Goal: Transaction & Acquisition: Purchase product/service

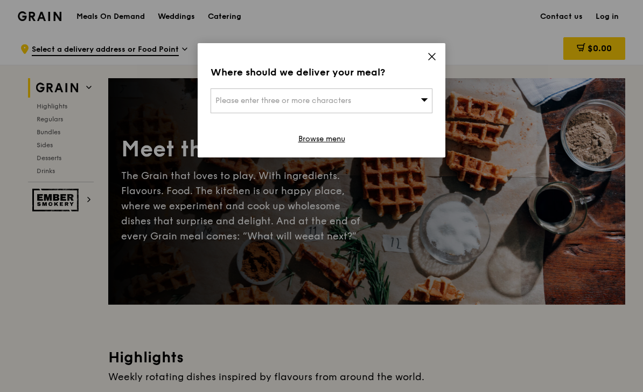
click at [428, 60] on icon at bounding box center [432, 57] width 10 height 10
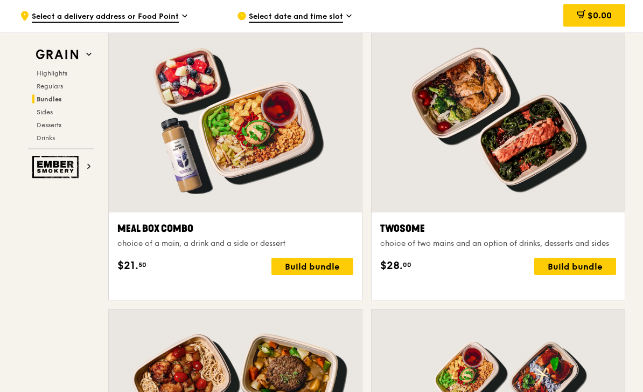
scroll to position [1604, 0]
click at [336, 275] on div "Build bundle" at bounding box center [312, 265] width 82 height 17
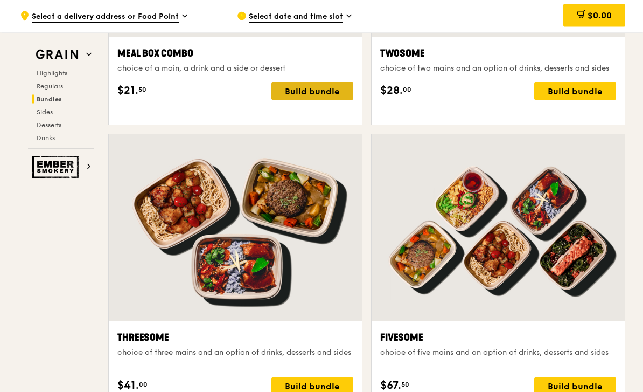
scroll to position [1778, 0]
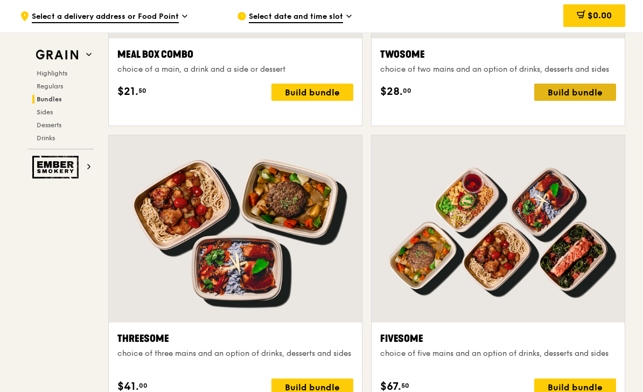
click at [568, 101] on div "Build bundle" at bounding box center [575, 91] width 82 height 17
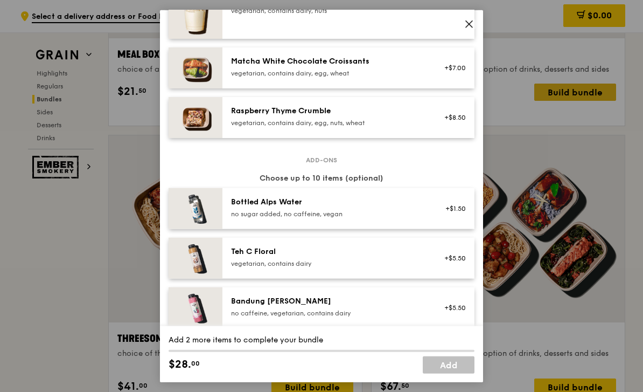
scroll to position [974, 0]
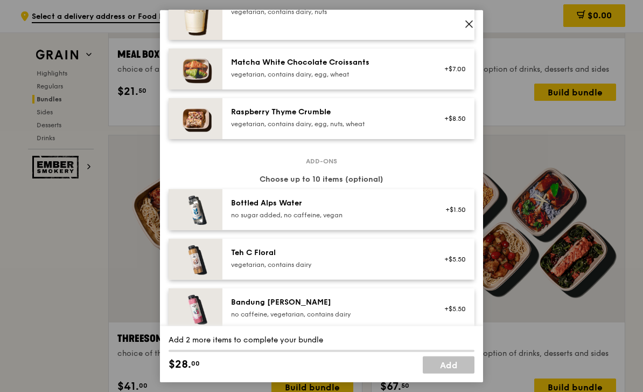
click at [553, 148] on div at bounding box center [498, 228] width 253 height 187
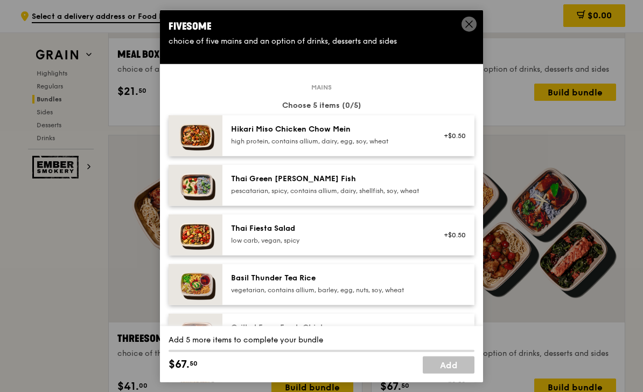
click at [466, 31] on span at bounding box center [469, 25] width 10 height 12
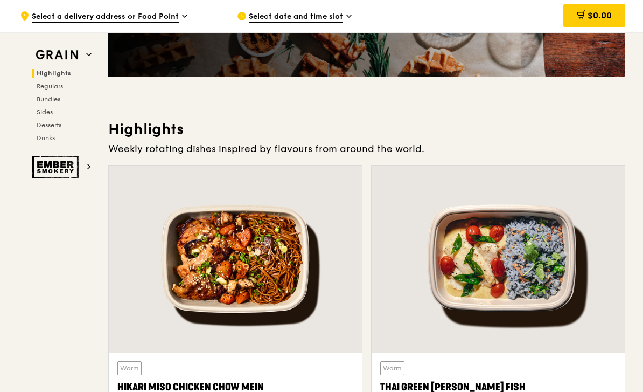
scroll to position [199, 0]
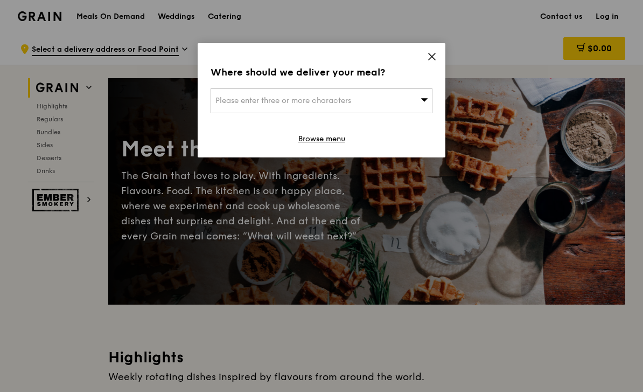
click at [433, 53] on icon at bounding box center [432, 57] width 10 height 10
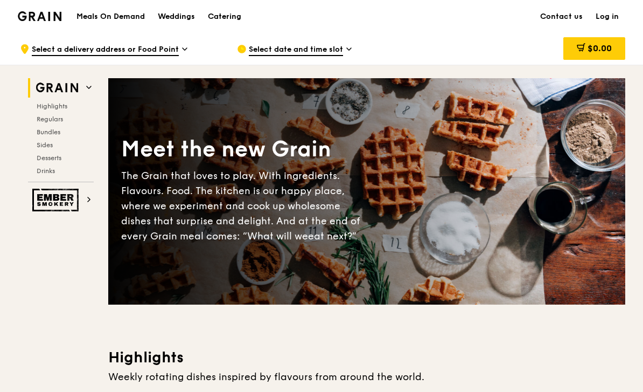
click at [233, 27] on div "Catering" at bounding box center [224, 17] width 33 height 32
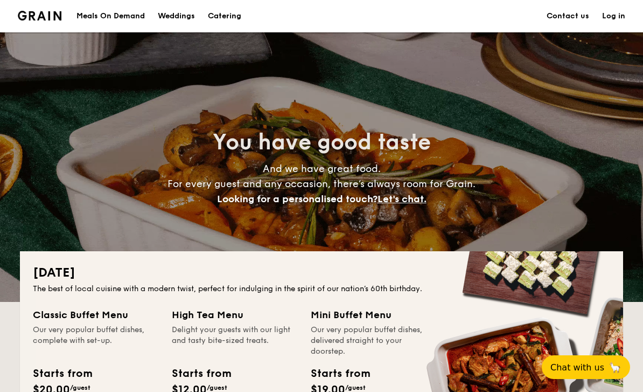
click at [144, 26] on div "Meals On Demand" at bounding box center [110, 16] width 68 height 32
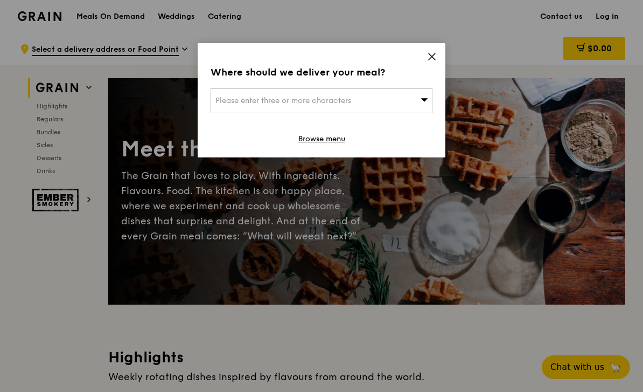
click at [433, 57] on icon at bounding box center [432, 56] width 6 height 6
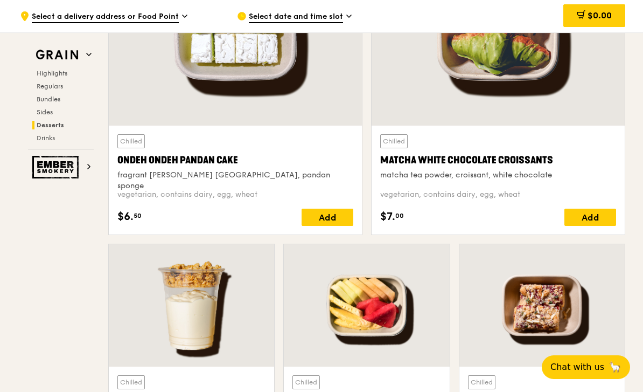
scroll to position [3209, 0]
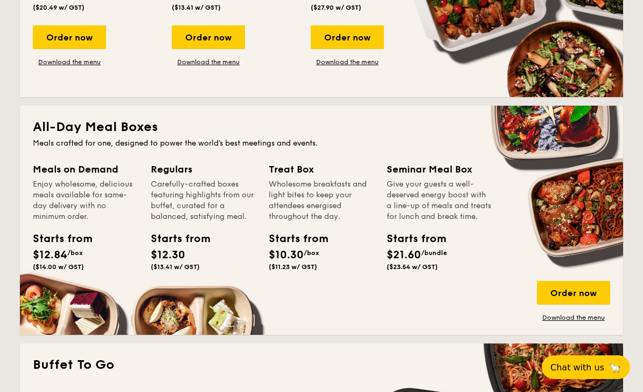
scroll to position [631, 0]
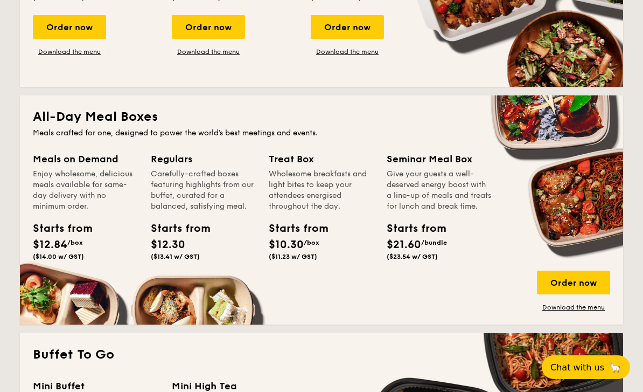
click at [164, 274] on div "Regulars Carefully-crafted boxes featuring highlights from our buffet, curated …" at bounding box center [210, 220] width 118 height 139
click at [563, 310] on link "Download the menu" at bounding box center [573, 307] width 73 height 9
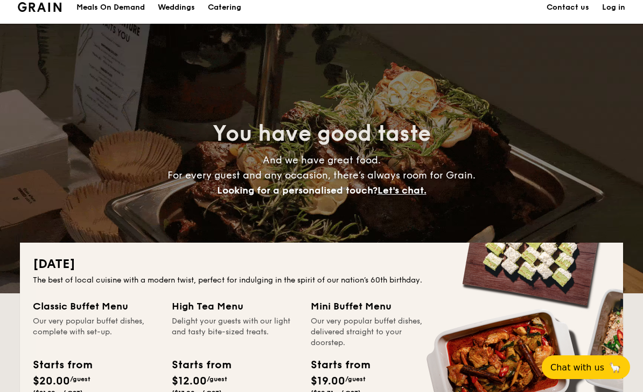
scroll to position [0, 0]
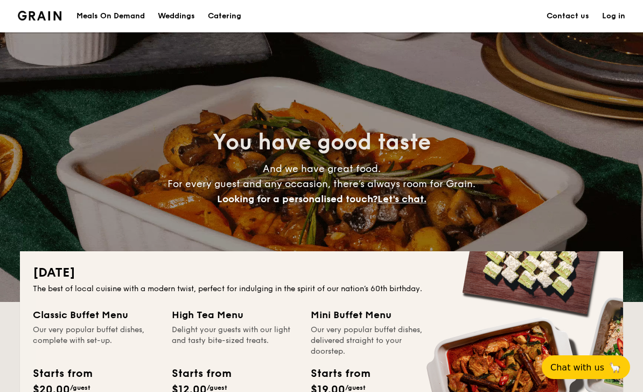
click at [143, 16] on div "Meals On Demand" at bounding box center [110, 16] width 68 height 32
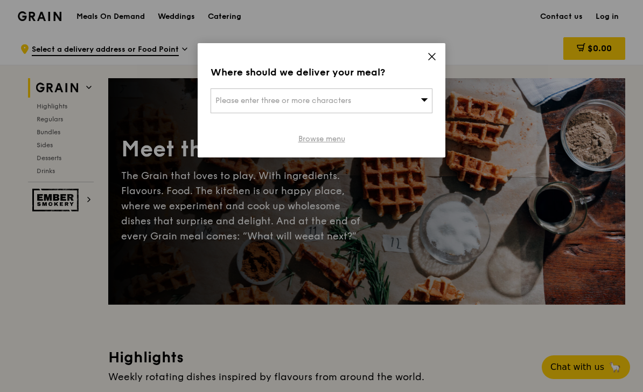
click at [329, 143] on link "Browse menu" at bounding box center [321, 139] width 47 height 11
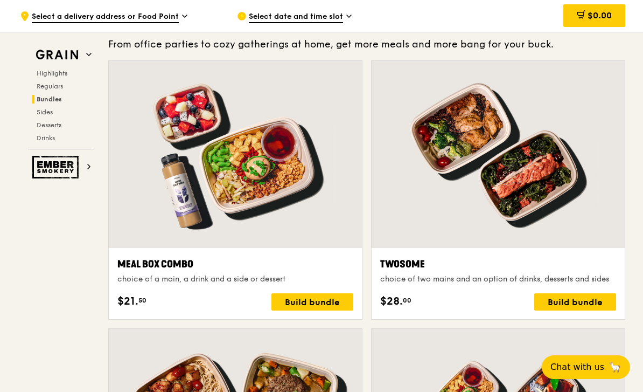
scroll to position [1568, 0]
click at [326, 305] on div "Build bundle" at bounding box center [312, 302] width 82 height 17
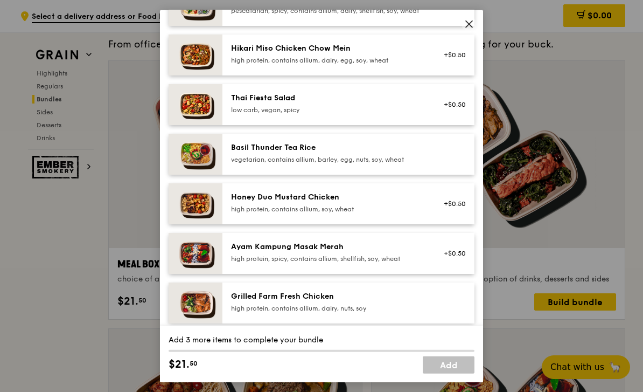
scroll to position [149, 0]
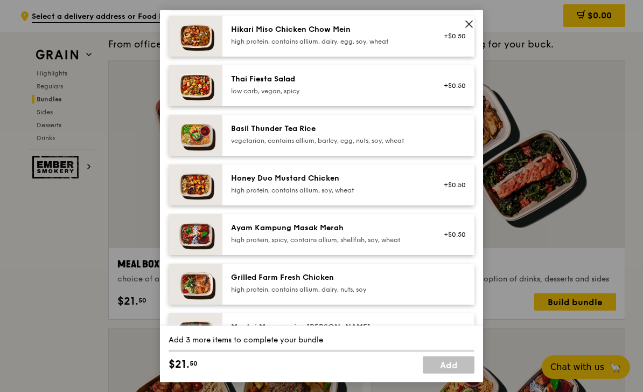
click at [399, 282] on div "Grilled Farm Fresh Chicken" at bounding box center [327, 276] width 193 height 11
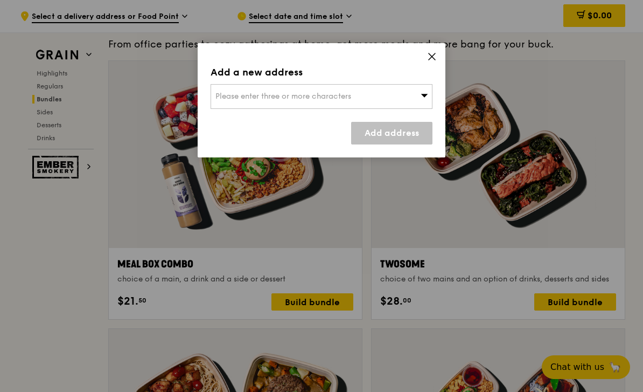
click at [429, 104] on div "Please enter three or more characters" at bounding box center [322, 96] width 222 height 25
click at [423, 100] on input "search" at bounding box center [321, 97] width 221 height 24
click at [431, 54] on icon at bounding box center [432, 57] width 10 height 10
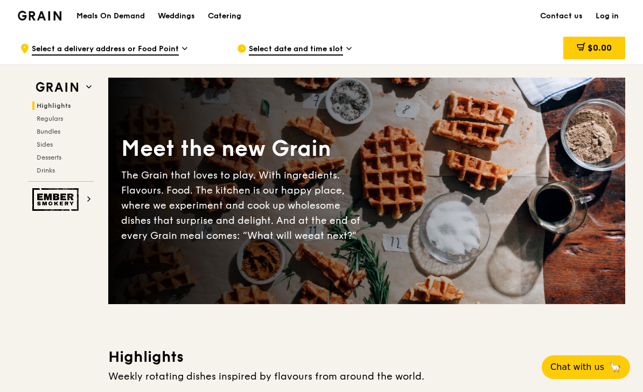
scroll to position [0, 0]
